Goal: Information Seeking & Learning: Compare options

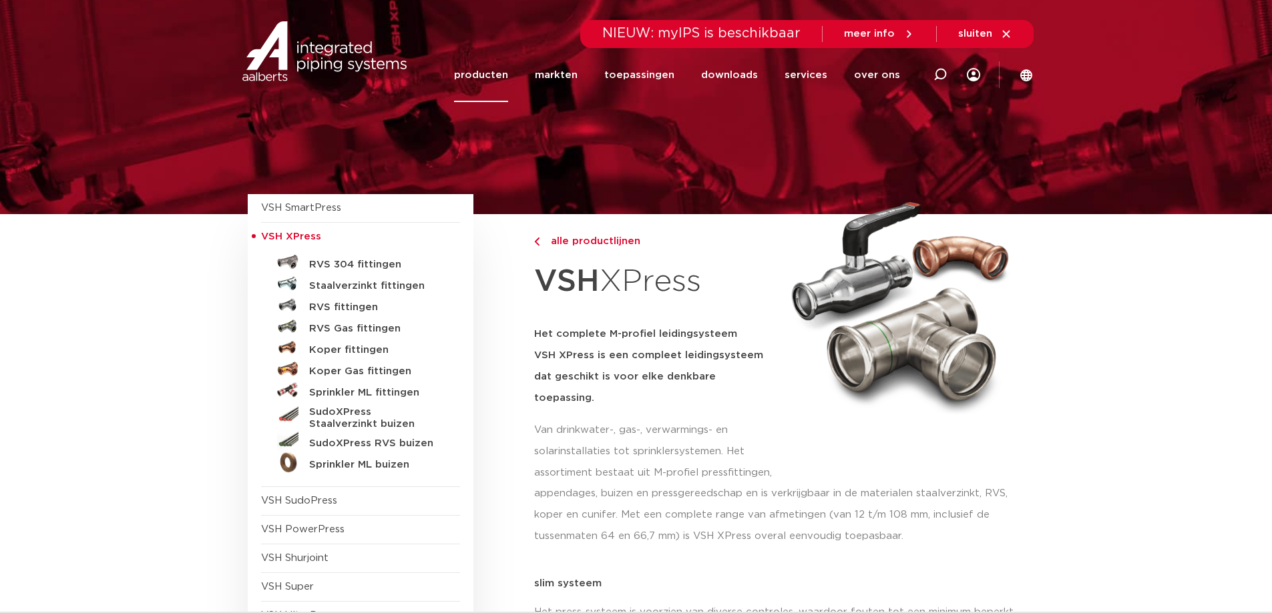
click at [486, 76] on link "producten" at bounding box center [481, 75] width 54 height 54
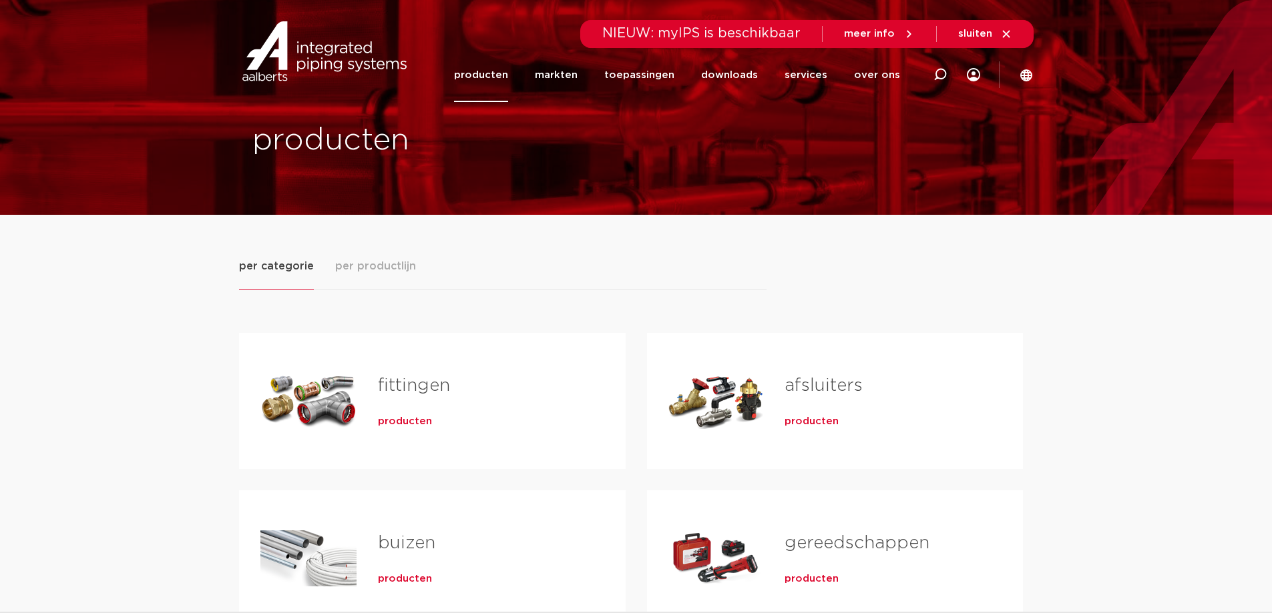
scroll to position [67, 0]
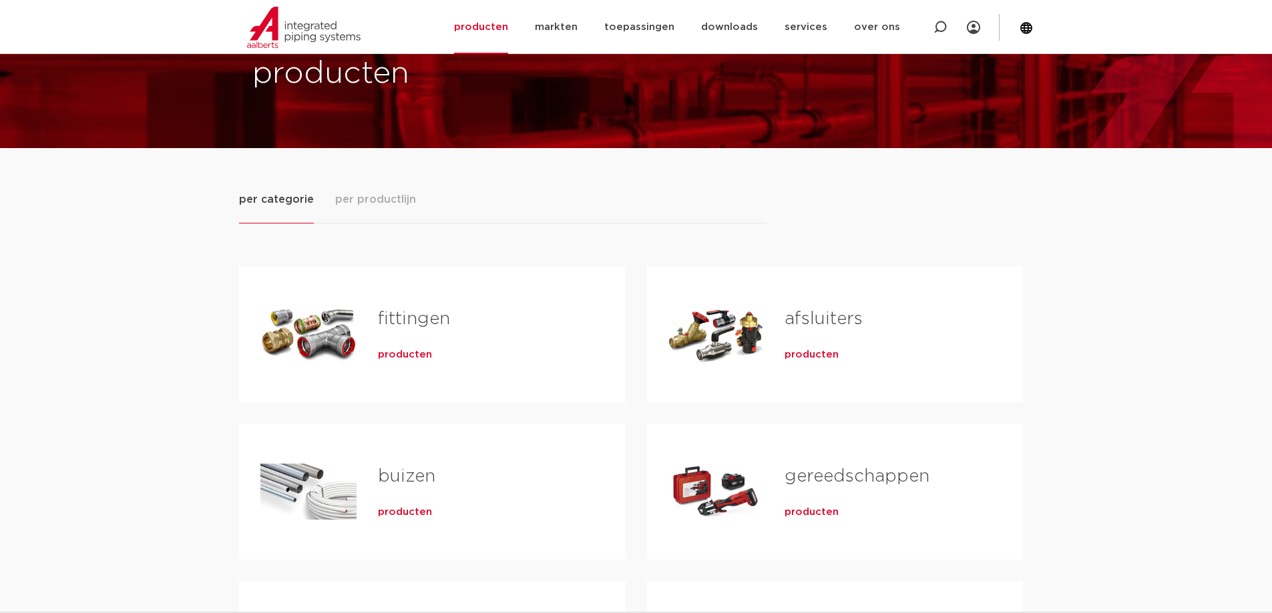
click at [398, 511] on span "producten" at bounding box center [405, 512] width 54 height 13
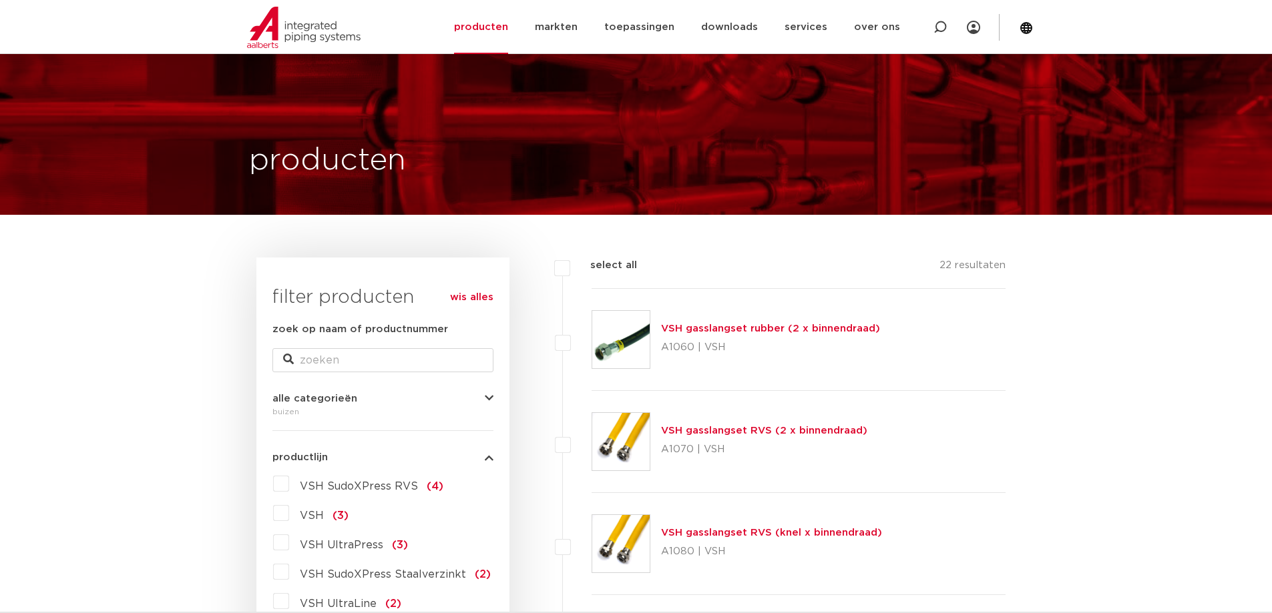
scroll to position [267, 0]
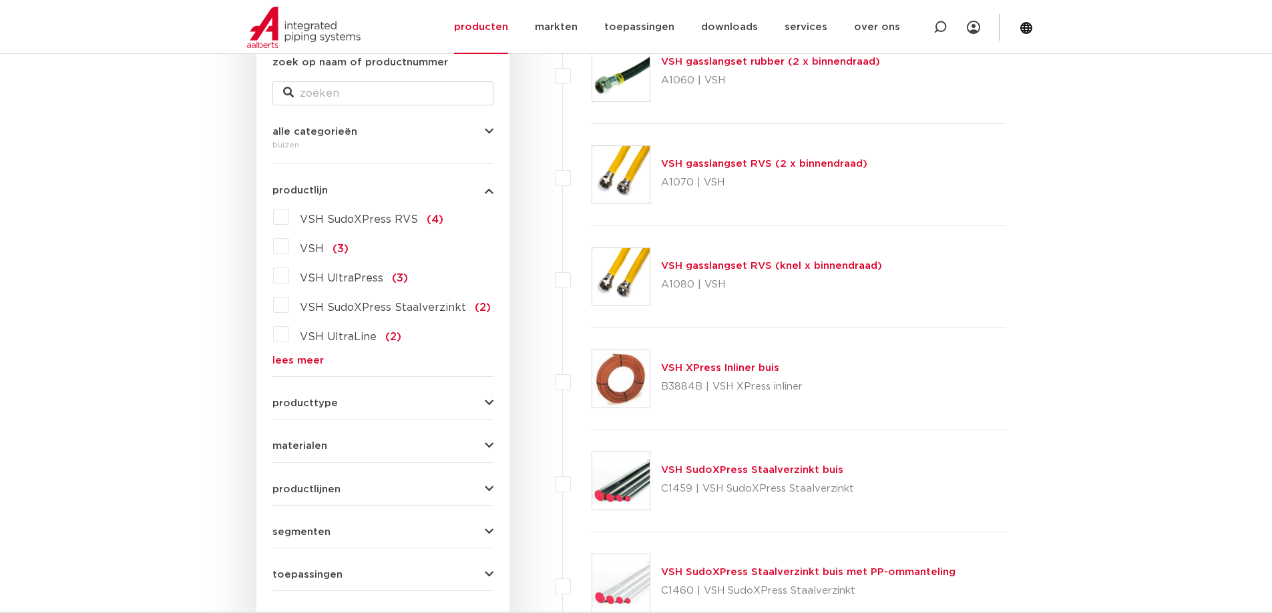
click at [750, 471] on link "VSH SudoXPress Staalverzinkt buis" at bounding box center [752, 470] width 182 height 10
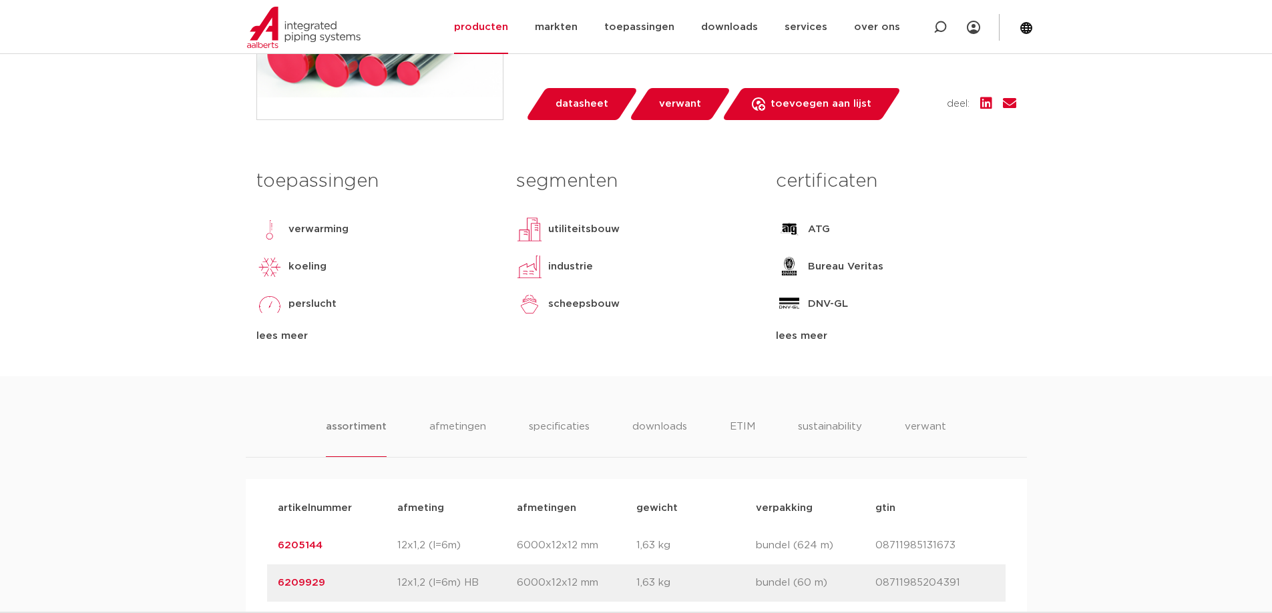
scroll to position [734, 0]
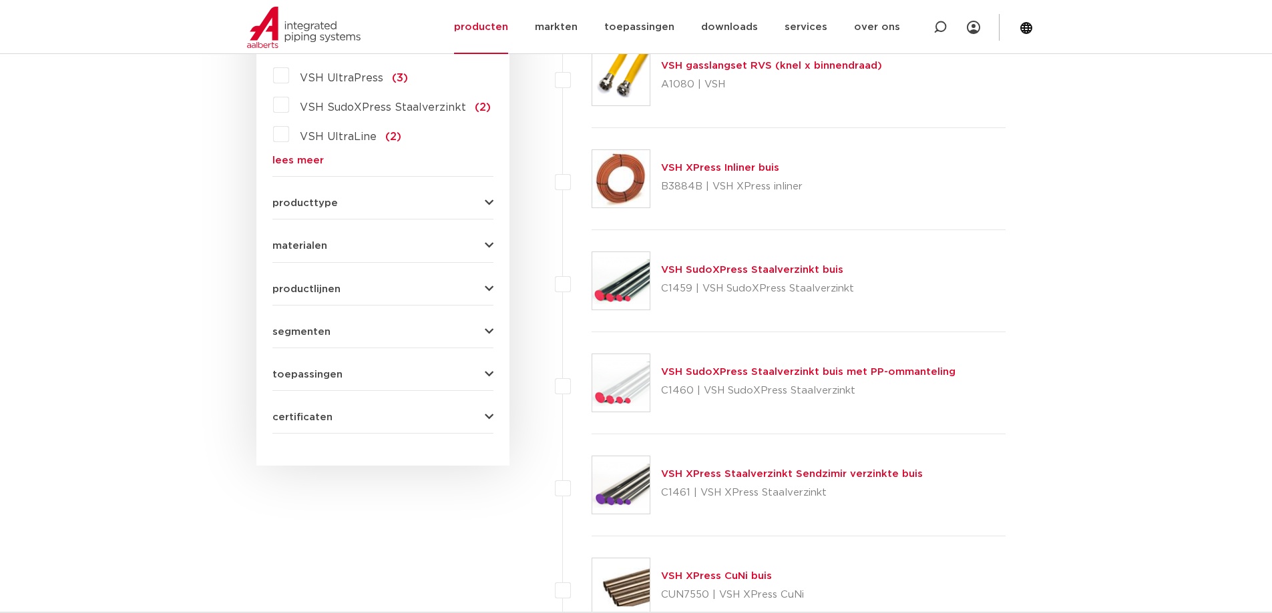
scroll to position [534, 0]
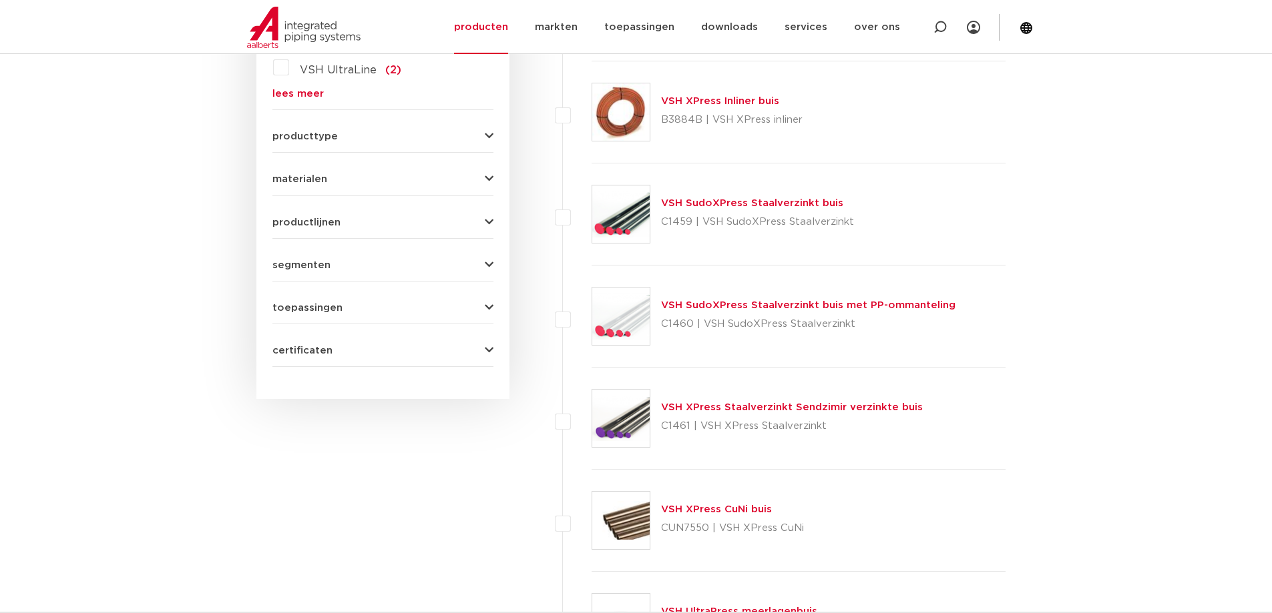
click at [775, 407] on link "VSH XPress Staalverzinkt Sendzimir verzinkte buis" at bounding box center [792, 408] width 262 height 10
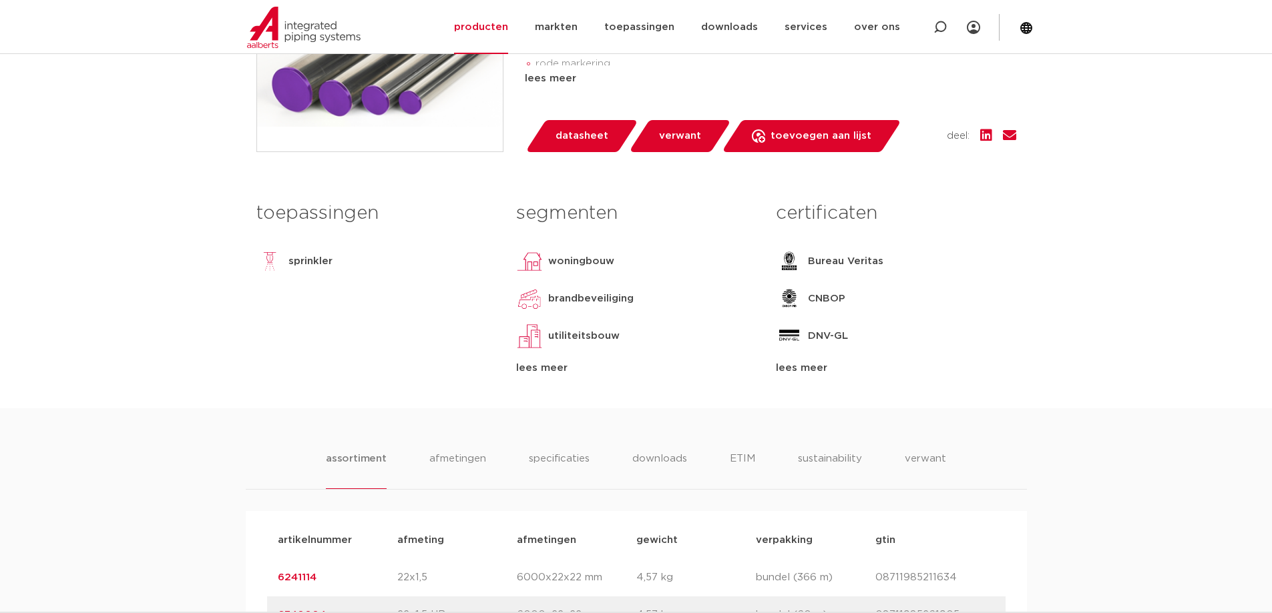
scroll to position [734, 0]
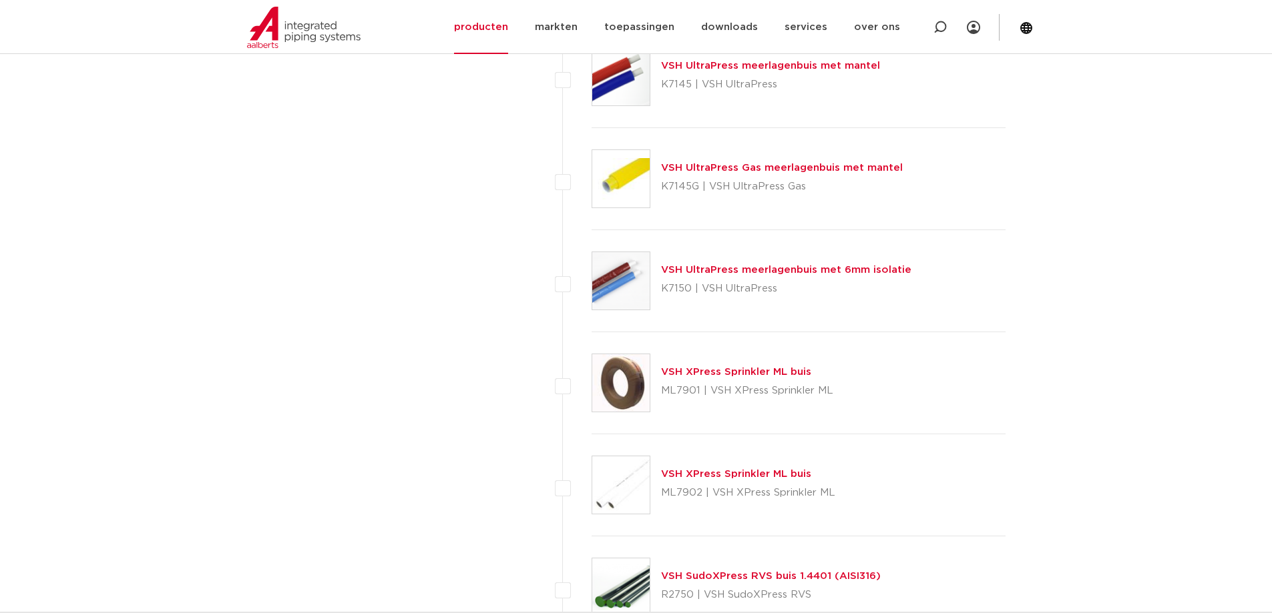
scroll to position [1418, 0]
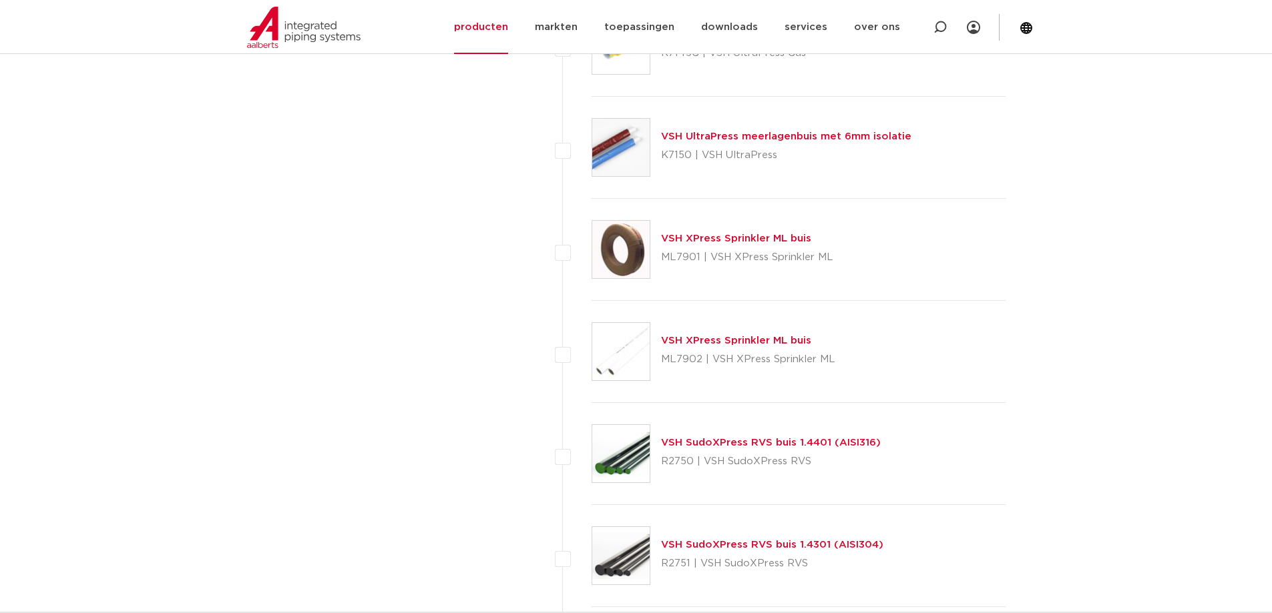
click at [787, 541] on link "VSH SudoXPress RVS buis 1.4301 (AISI304)" at bounding box center [772, 545] width 222 height 10
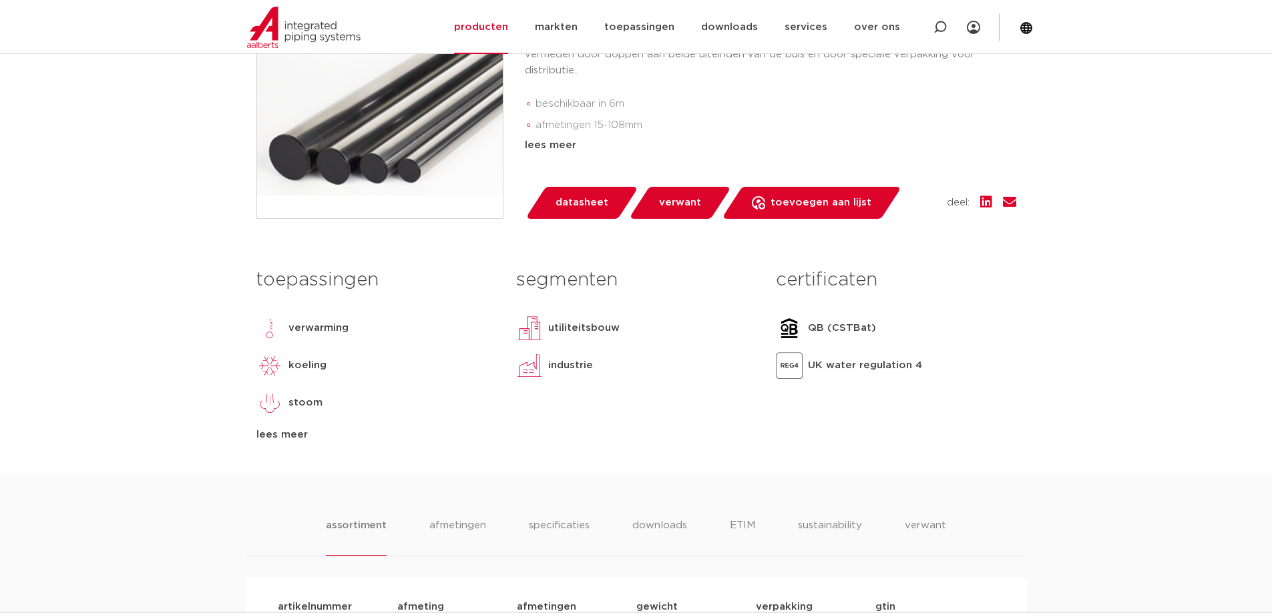
scroll to position [801, 0]
